Goal: Task Accomplishment & Management: Use online tool/utility

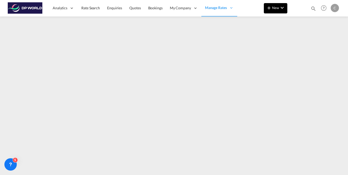
click at [283, 9] on md-icon "icon-chevron-down" at bounding box center [282, 8] width 6 height 6
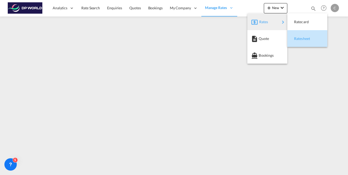
click at [300, 39] on span "Ratesheet" at bounding box center [297, 39] width 6 height 10
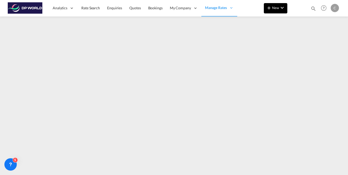
click at [283, 9] on md-icon "icon-chevron-down" at bounding box center [282, 8] width 6 height 6
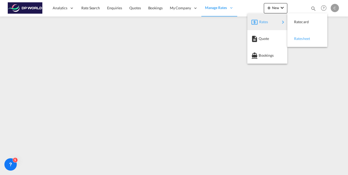
click at [300, 38] on span "Ratesheet" at bounding box center [297, 39] width 6 height 10
